Goal: Transaction & Acquisition: Purchase product/service

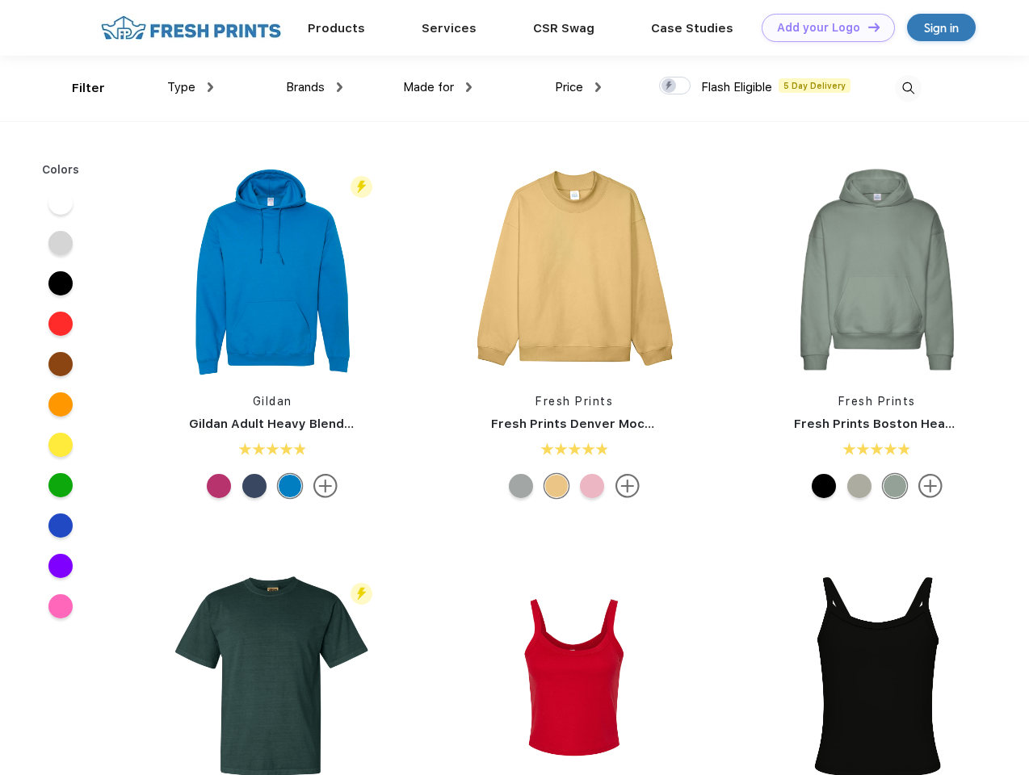
click at [822, 27] on link "Add your Logo Design Tool" at bounding box center [828, 28] width 133 height 28
click at [0, 0] on div "Design Tool" at bounding box center [0, 0] width 0 height 0
click at [867, 27] on link "Add your Logo Design Tool" at bounding box center [828, 28] width 133 height 28
click at [78, 88] on div "Filter" at bounding box center [88, 88] width 33 height 19
click at [191, 87] on span "Type" at bounding box center [181, 87] width 28 height 15
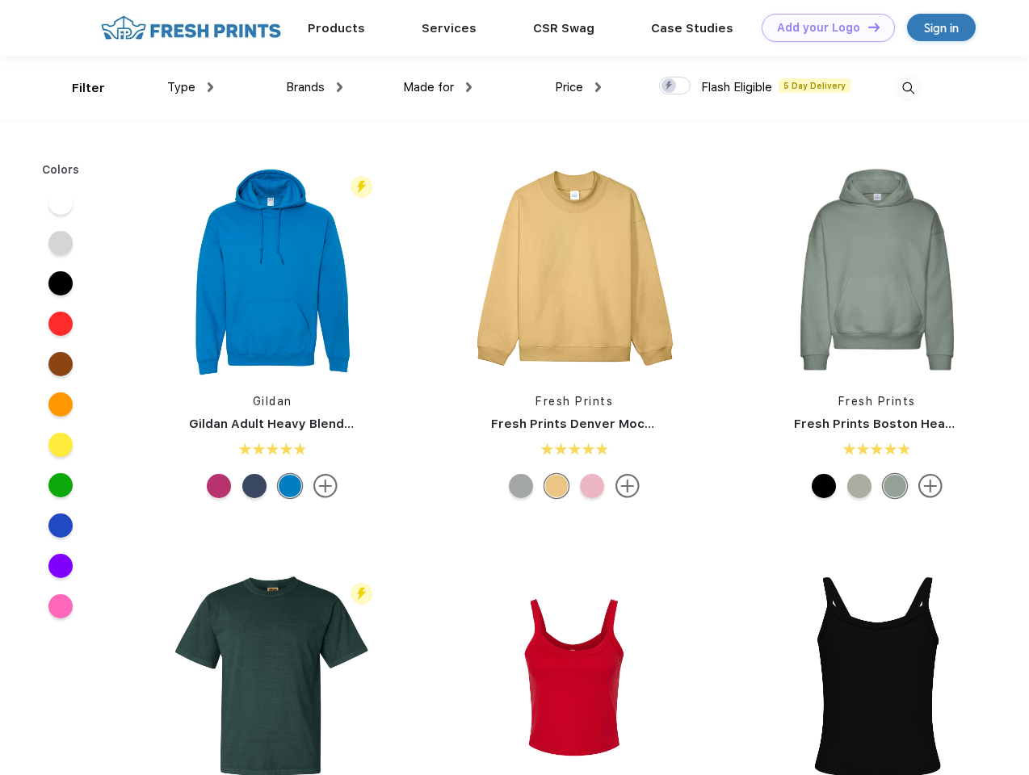
click at [314, 87] on span "Brands" at bounding box center [305, 87] width 39 height 15
click at [438, 87] on span "Made for" at bounding box center [428, 87] width 51 height 15
click at [578, 87] on span "Price" at bounding box center [569, 87] width 28 height 15
click at [675, 86] on div at bounding box center [674, 86] width 31 height 18
click at [670, 86] on input "checkbox" at bounding box center [664, 81] width 10 height 10
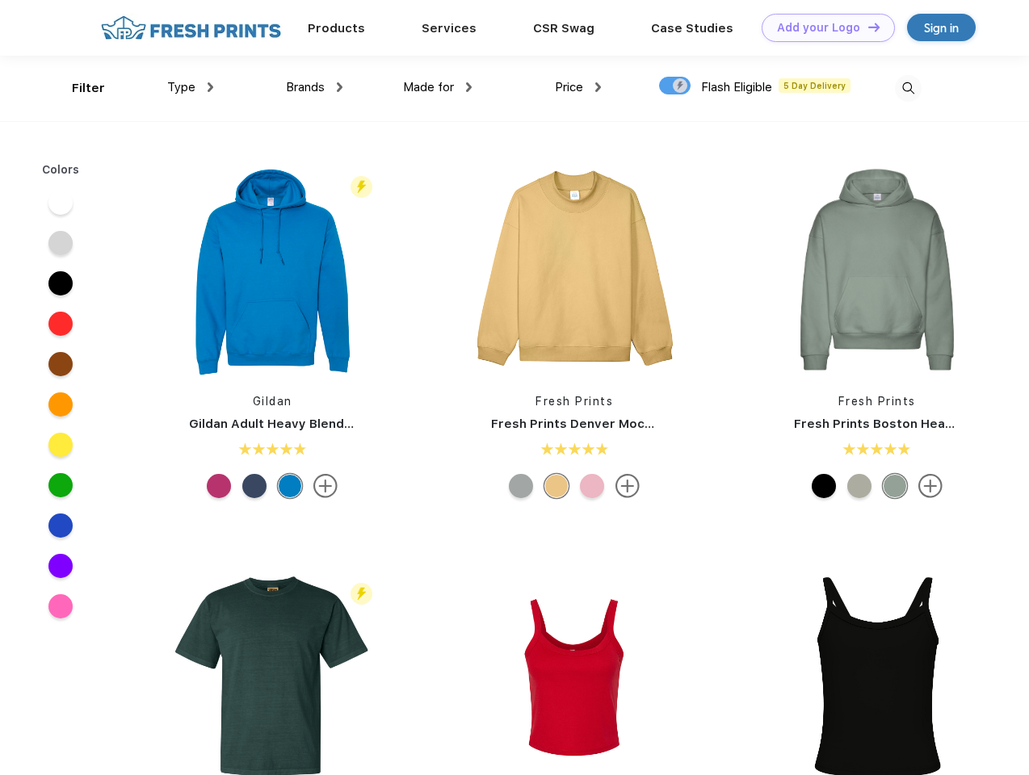
click at [908, 88] on img at bounding box center [908, 88] width 27 height 27
